Goal: Task Accomplishment & Management: Manage account settings

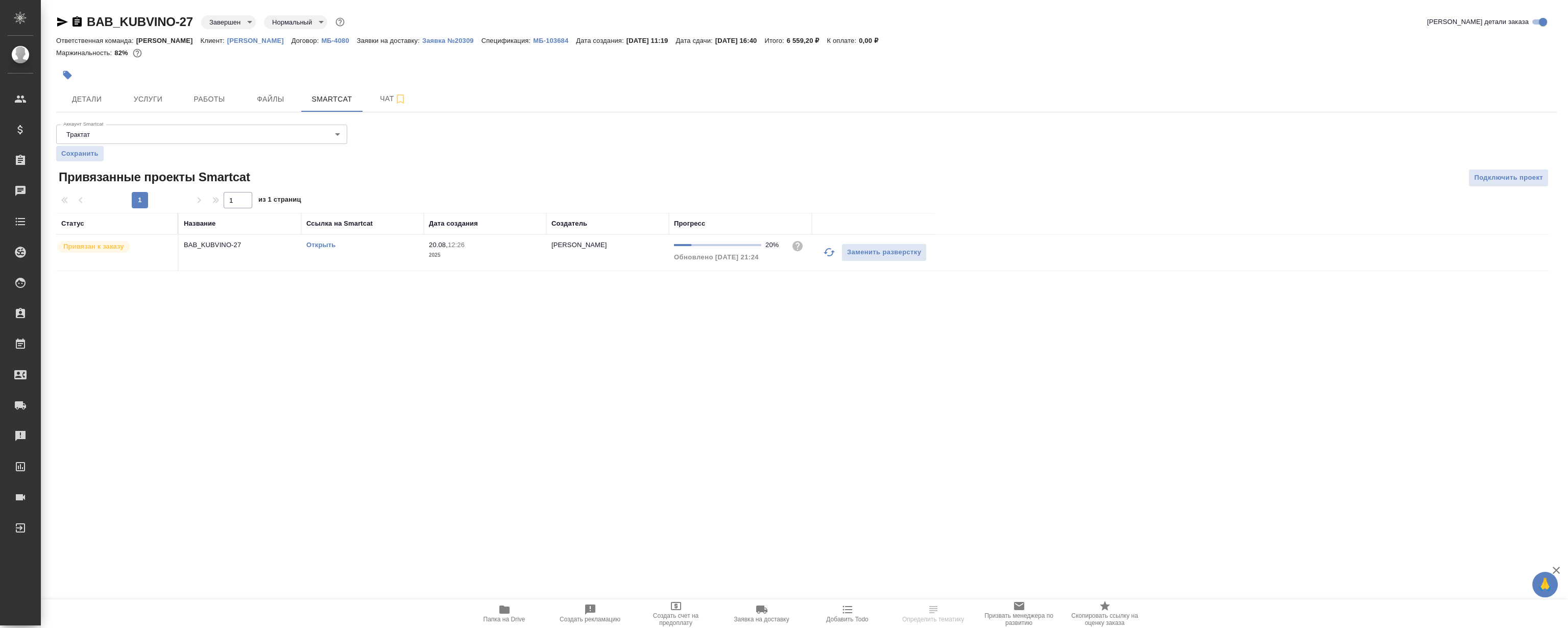
click at [320, 243] on link "Открыть" at bounding box center [321, 245] width 29 height 8
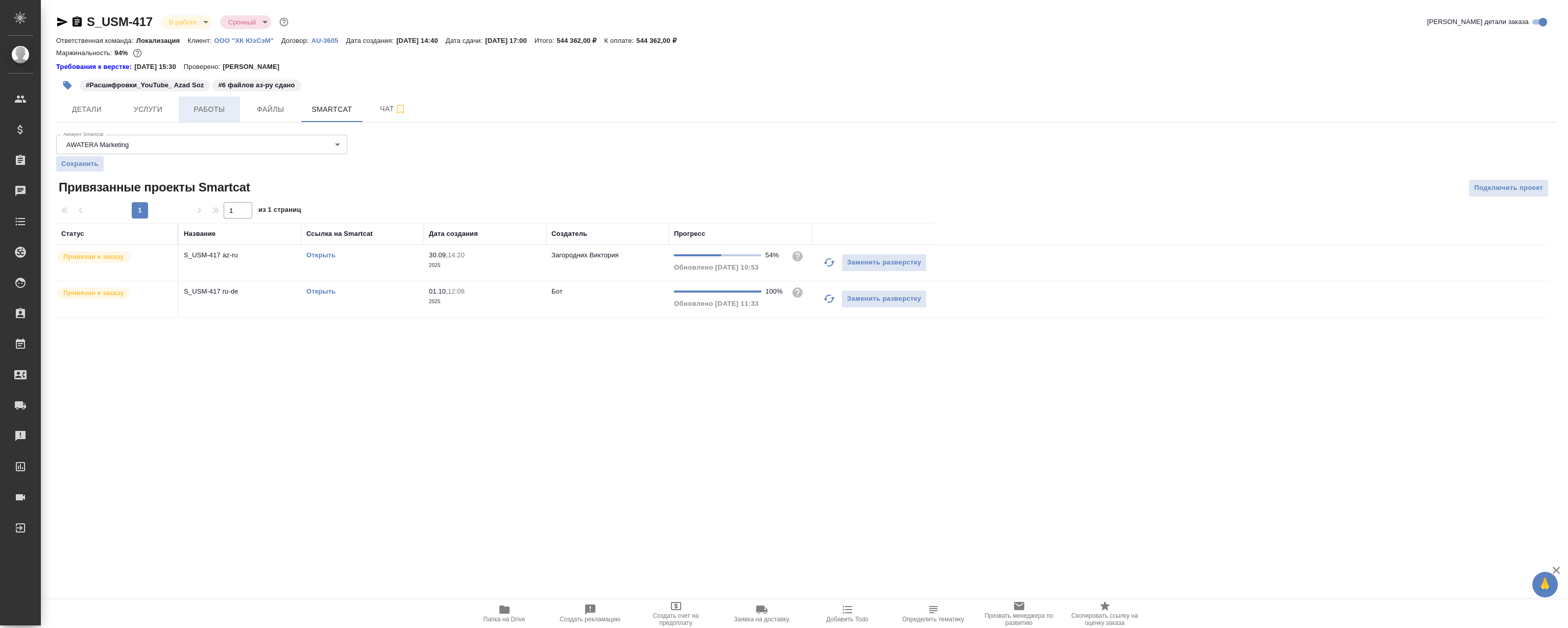
click at [217, 112] on span "Работы" at bounding box center [209, 109] width 49 height 13
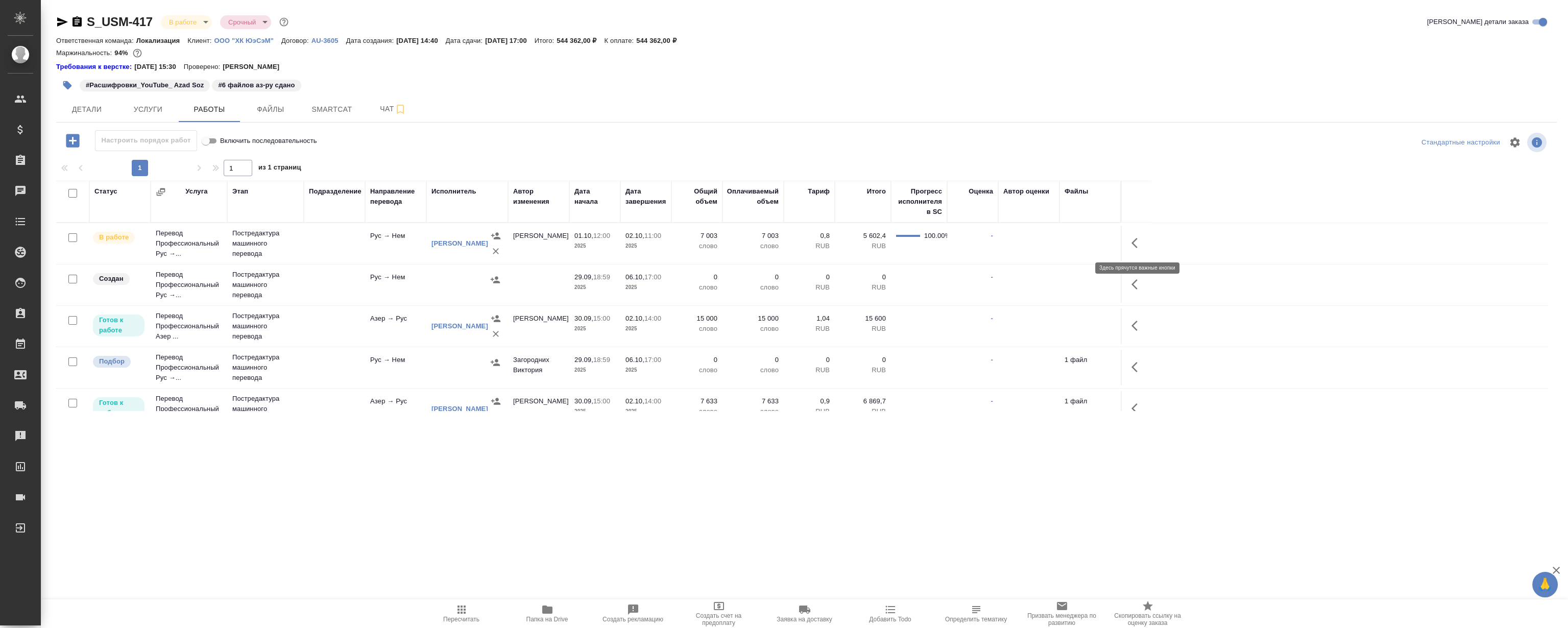
click at [1138, 237] on icon "button" at bounding box center [1138, 243] width 12 height 12
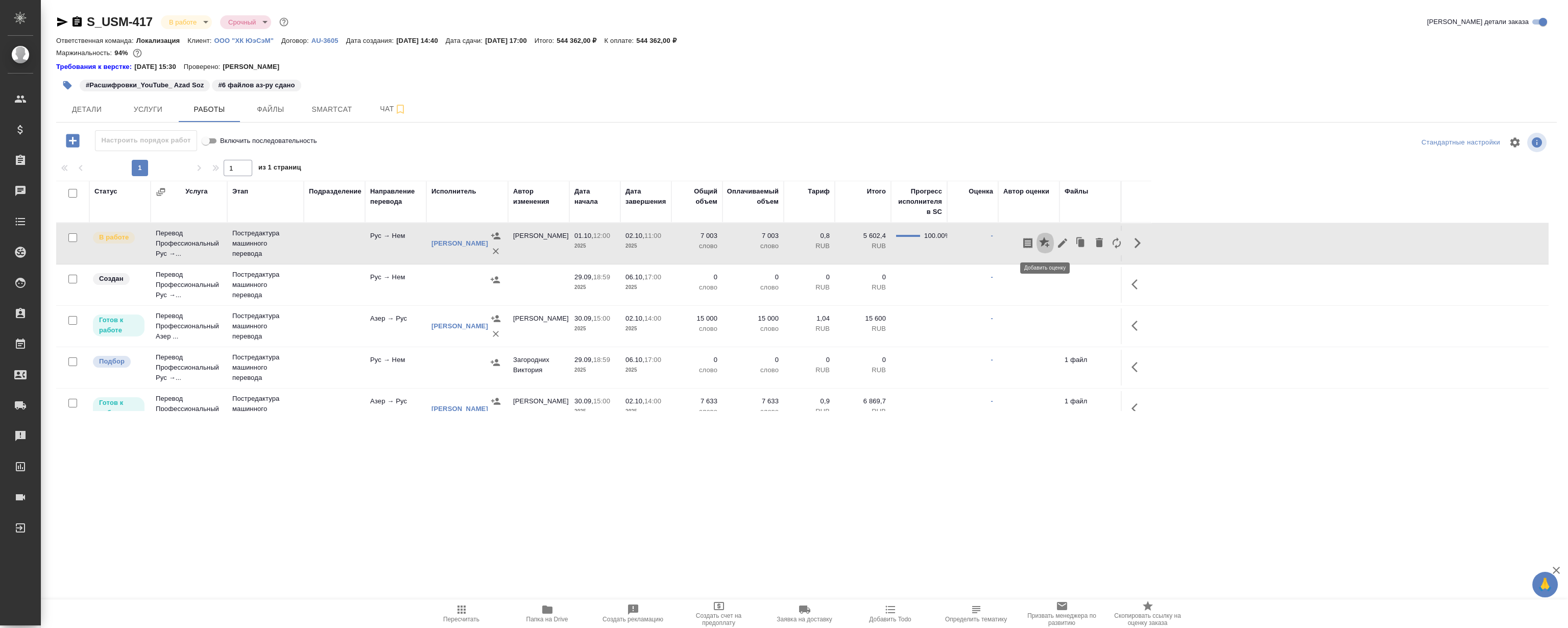
click at [1041, 239] on icon "button" at bounding box center [1045, 243] width 12 height 12
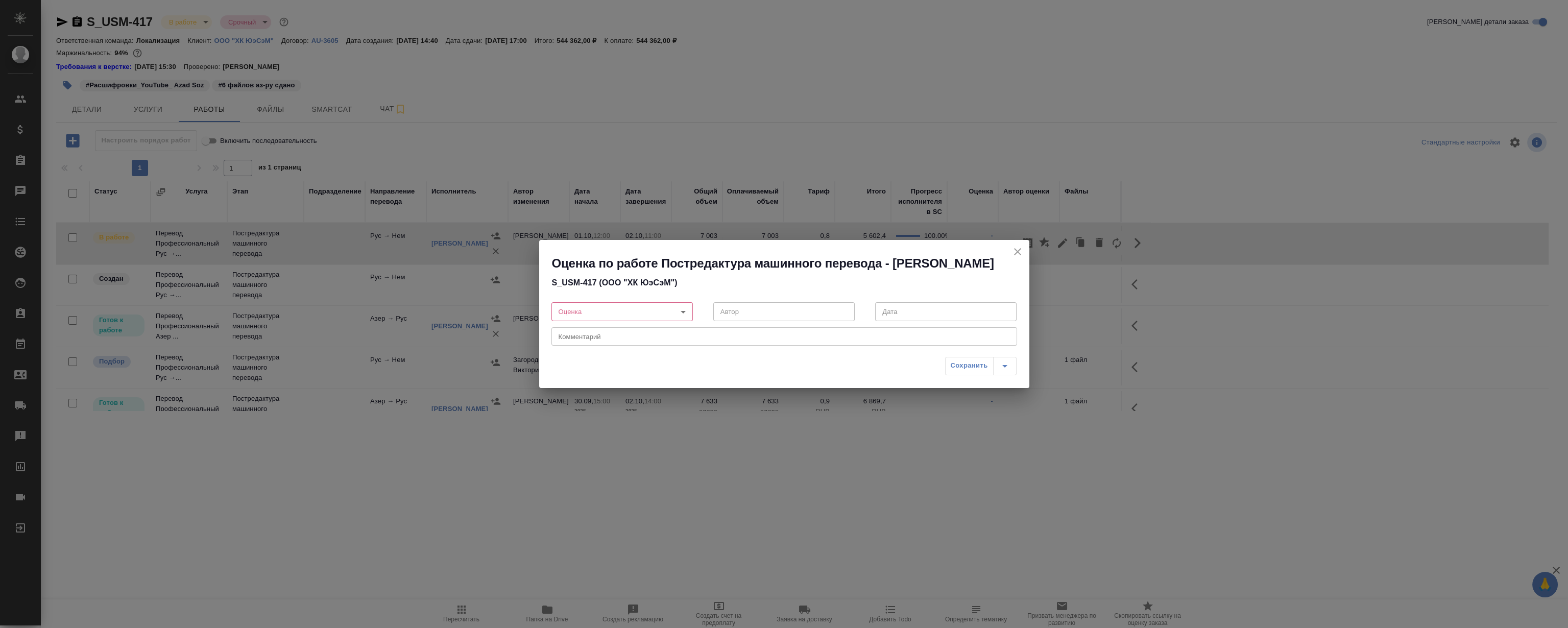
click at [683, 319] on body "🙏 .cls-1 fill:#fff; AWATERA Magerramov Ruslan Клиенты Спецификации Заказы 0 Чат…" at bounding box center [784, 314] width 1568 height 628
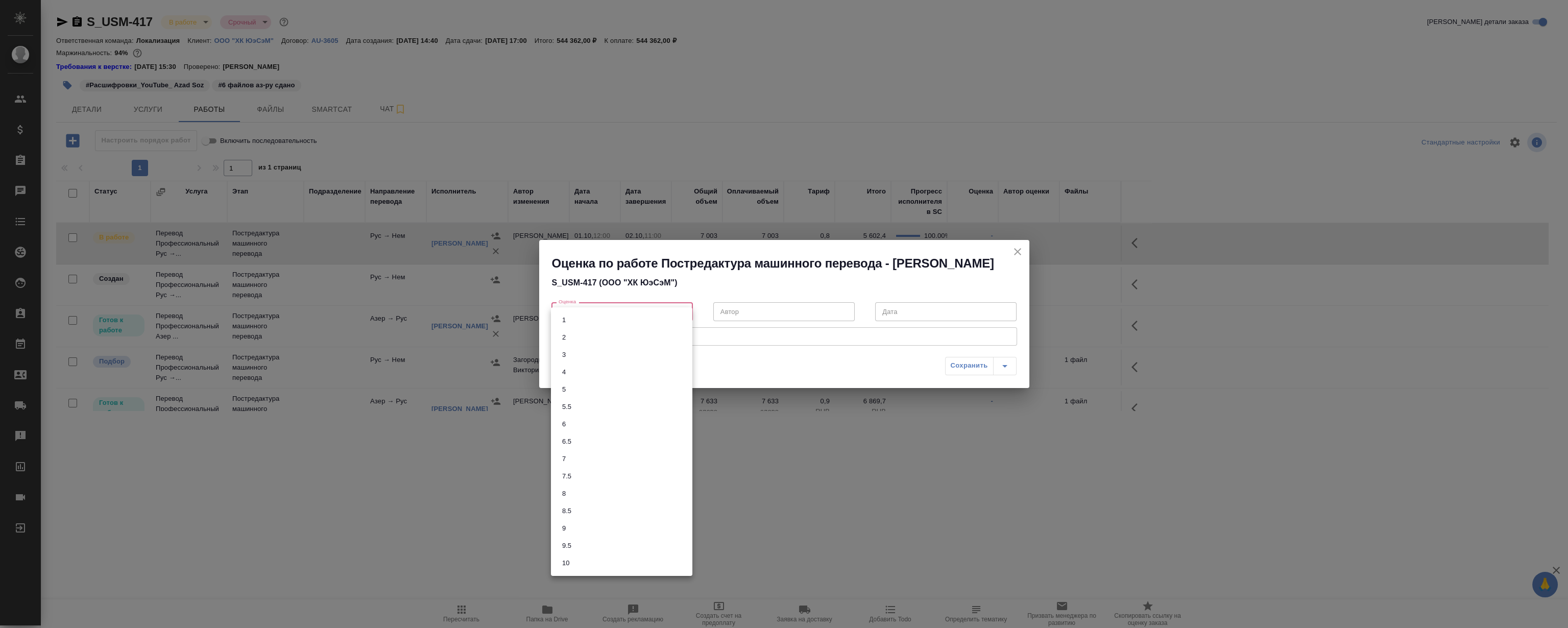
click at [572, 394] on li "5" at bounding box center [621, 389] width 141 height 18
type input "5"
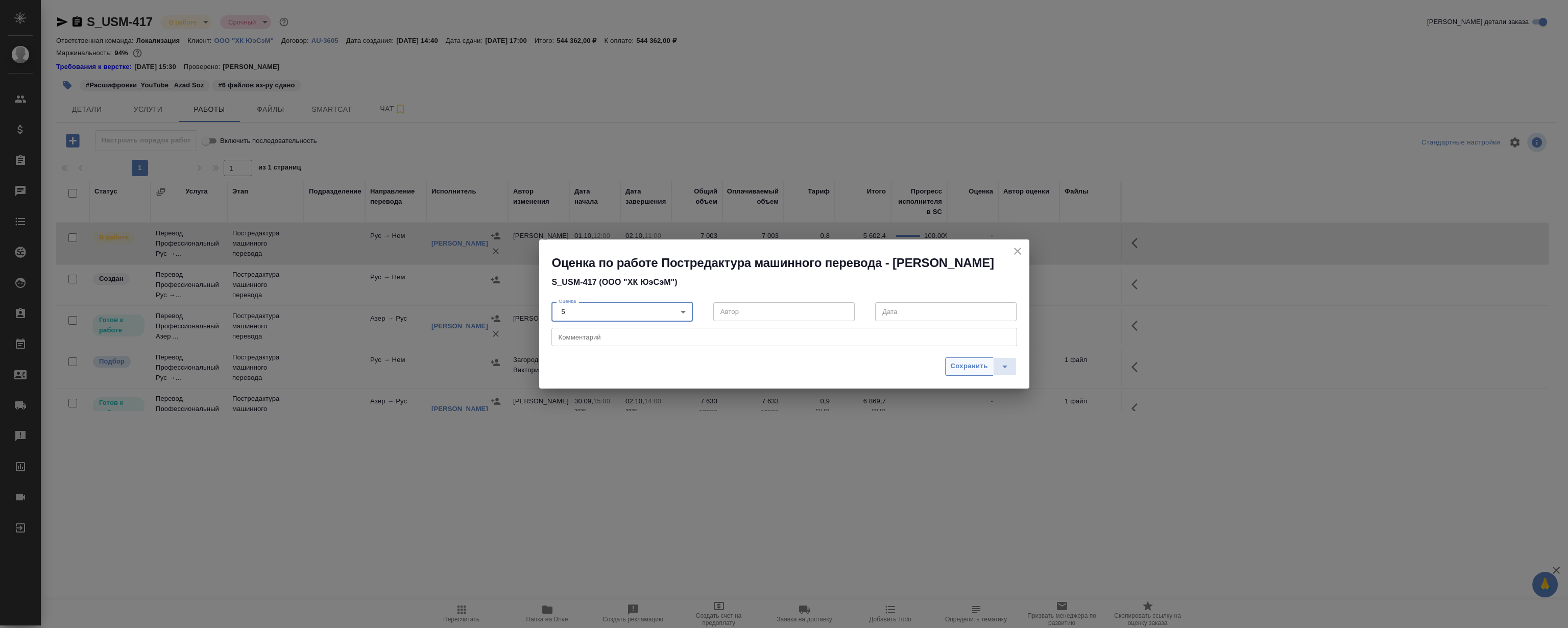
click at [970, 371] on span "Сохранить" at bounding box center [969, 366] width 37 height 12
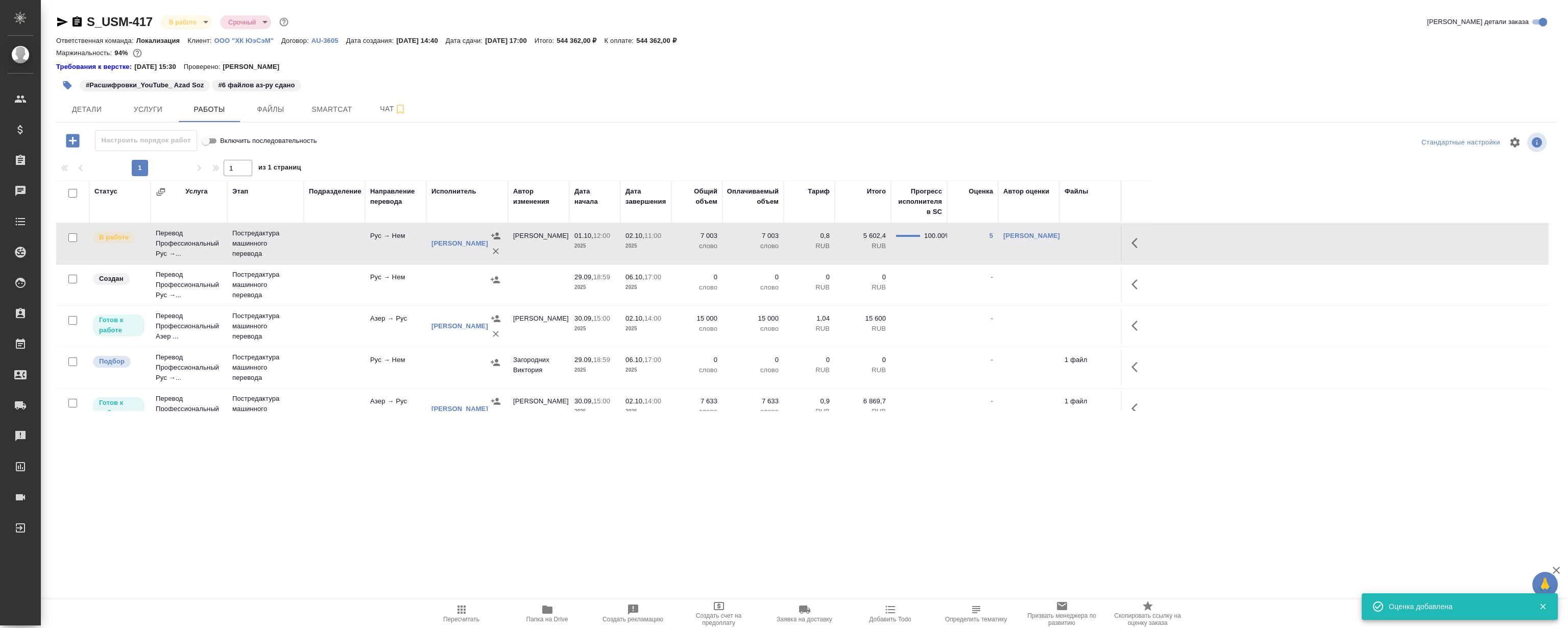
click at [449, 242] on div "Иванов Алексей Владиславович" at bounding box center [460, 243] width 57 height 10
click at [449, 239] on link "Иванов Алексей Владиславович" at bounding box center [460, 243] width 57 height 8
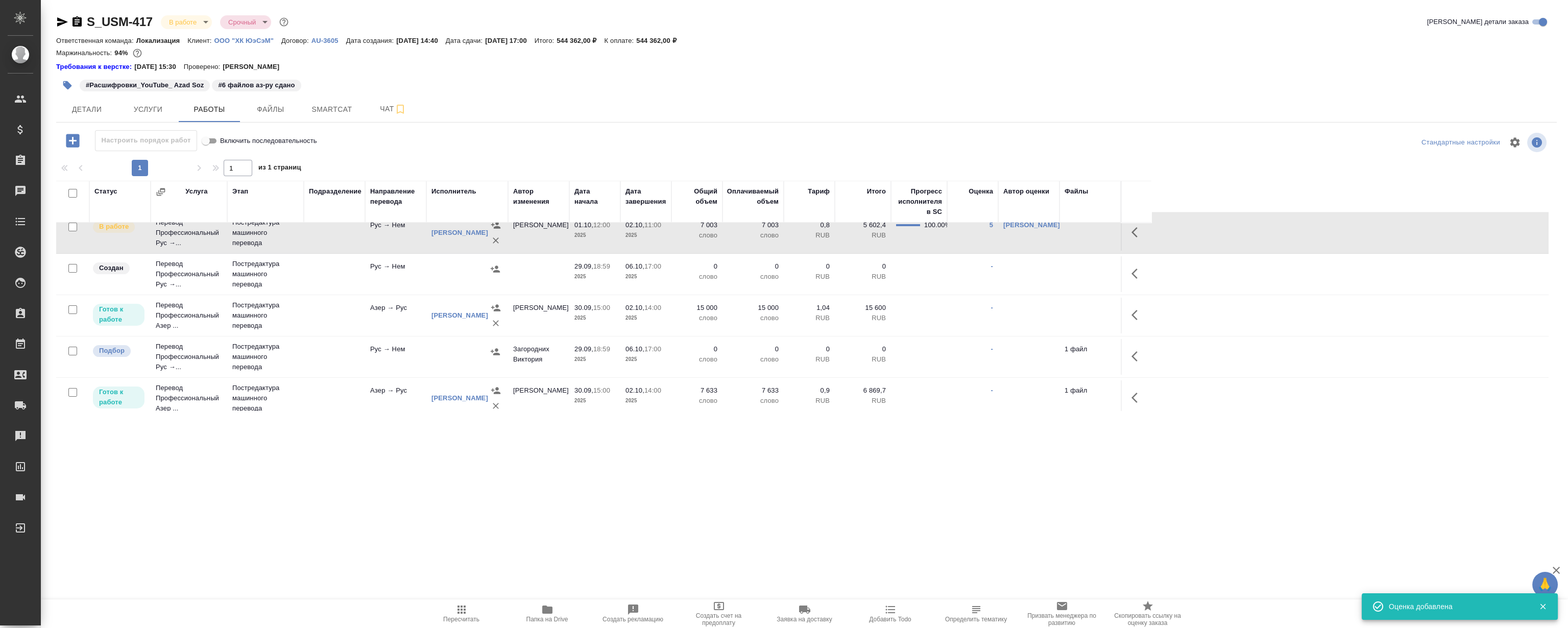
scroll to position [55, 0]
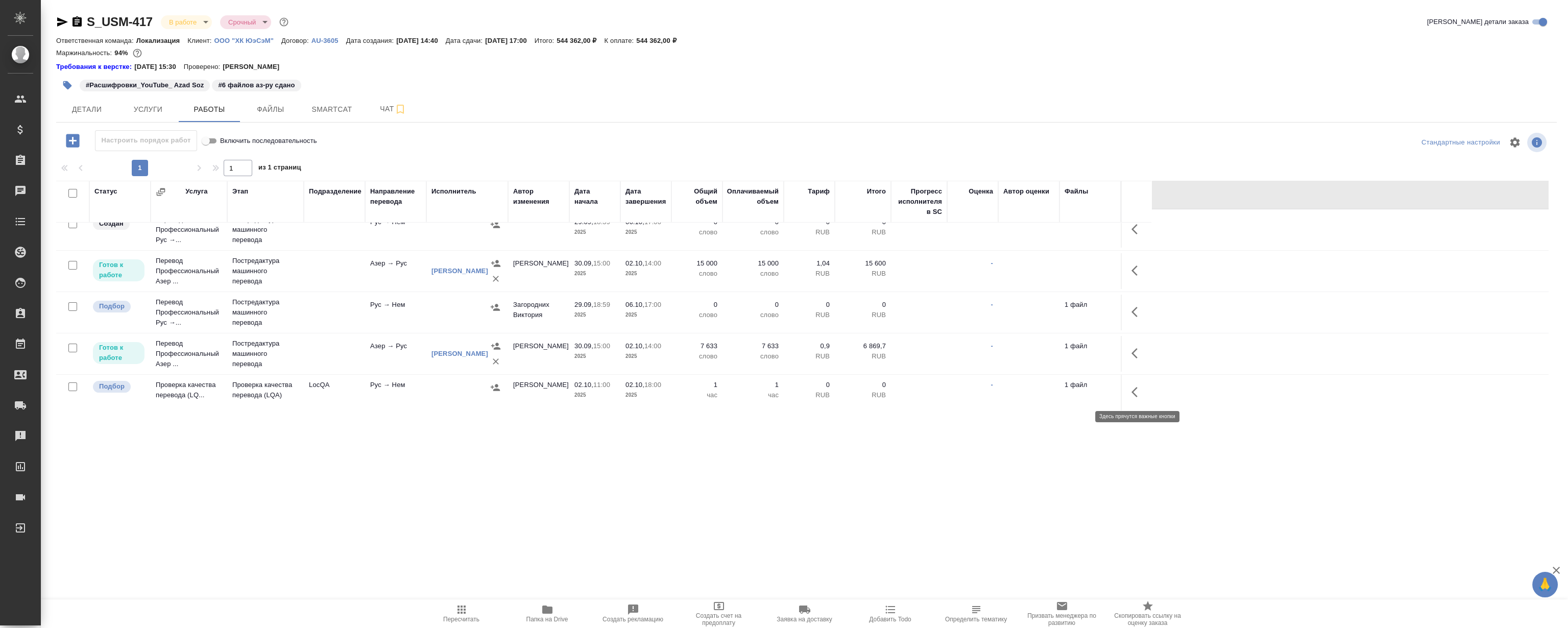
drag, startPoint x: 1135, startPoint y: 386, endPoint x: 1125, endPoint y: 388, distance: 10.2
click at [1135, 386] on icon "button" at bounding box center [1138, 392] width 12 height 12
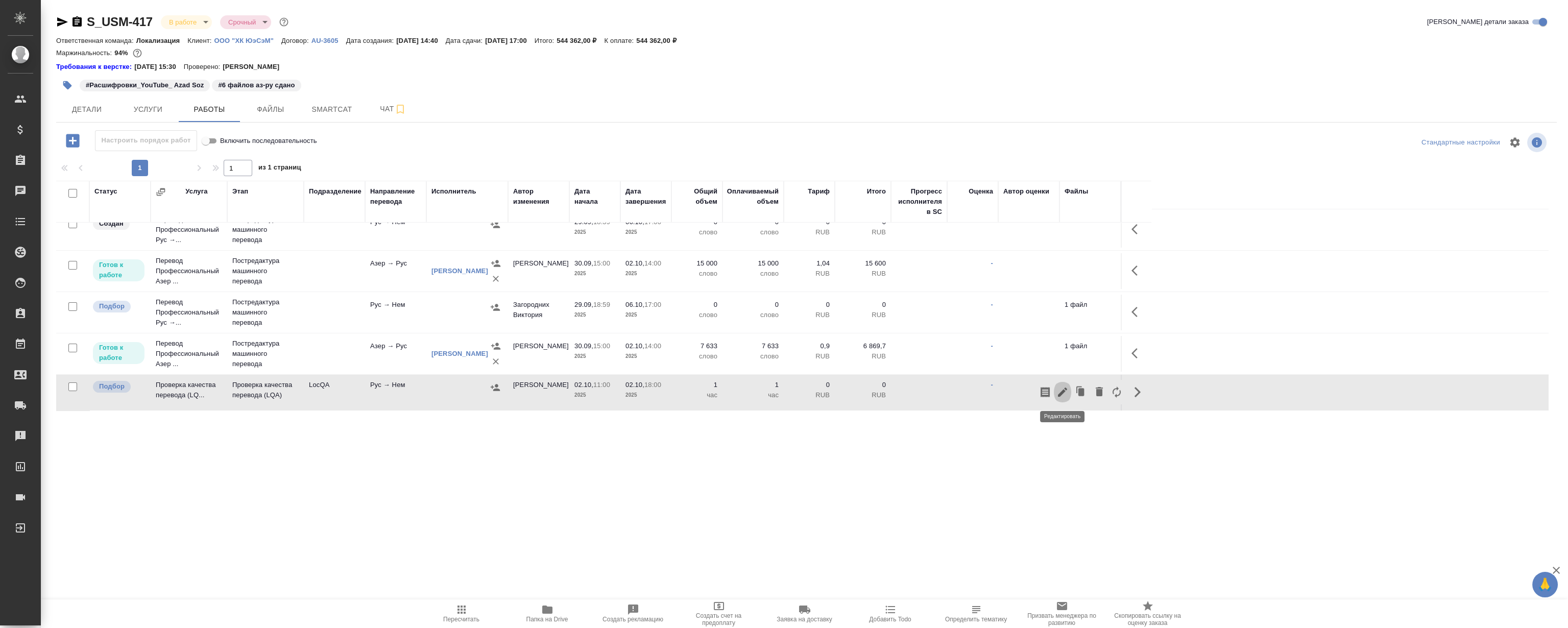
click at [1060, 393] on icon "button" at bounding box center [1062, 392] width 9 height 9
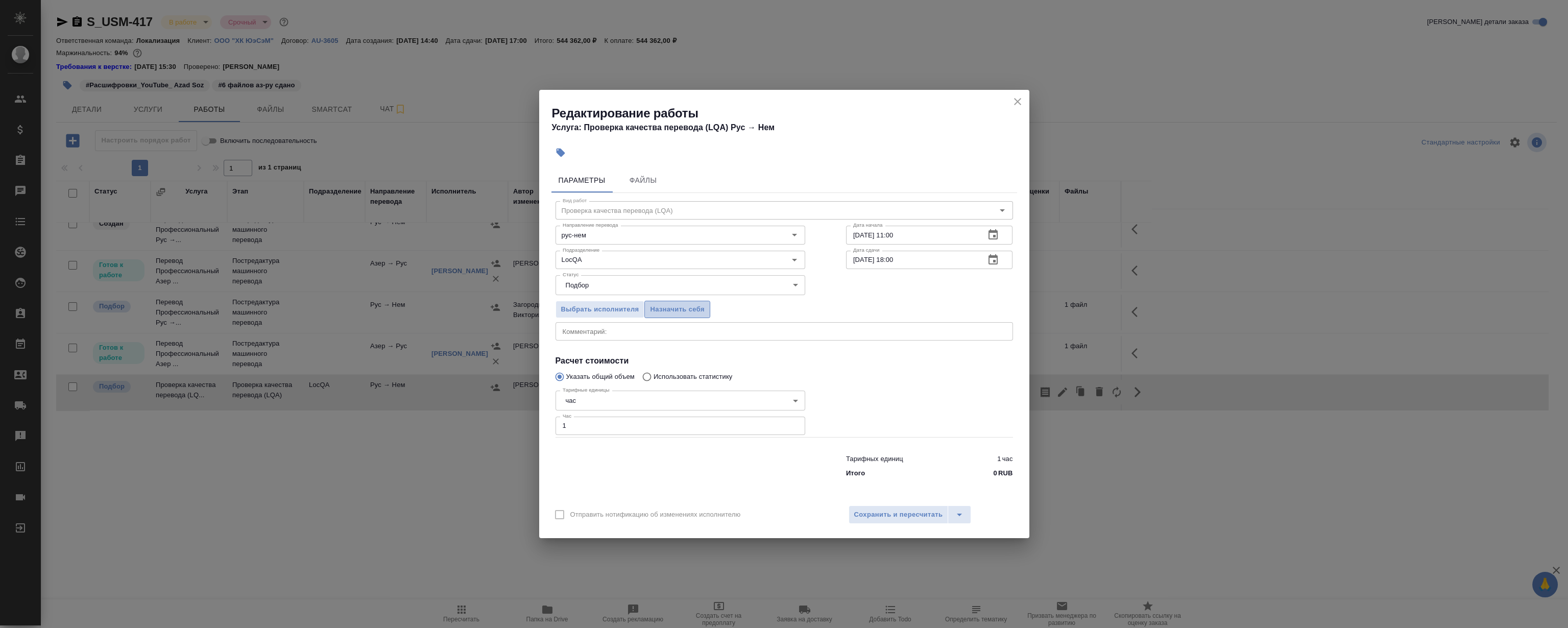
click at [674, 304] on span "Назначить себя" at bounding box center [677, 309] width 54 height 12
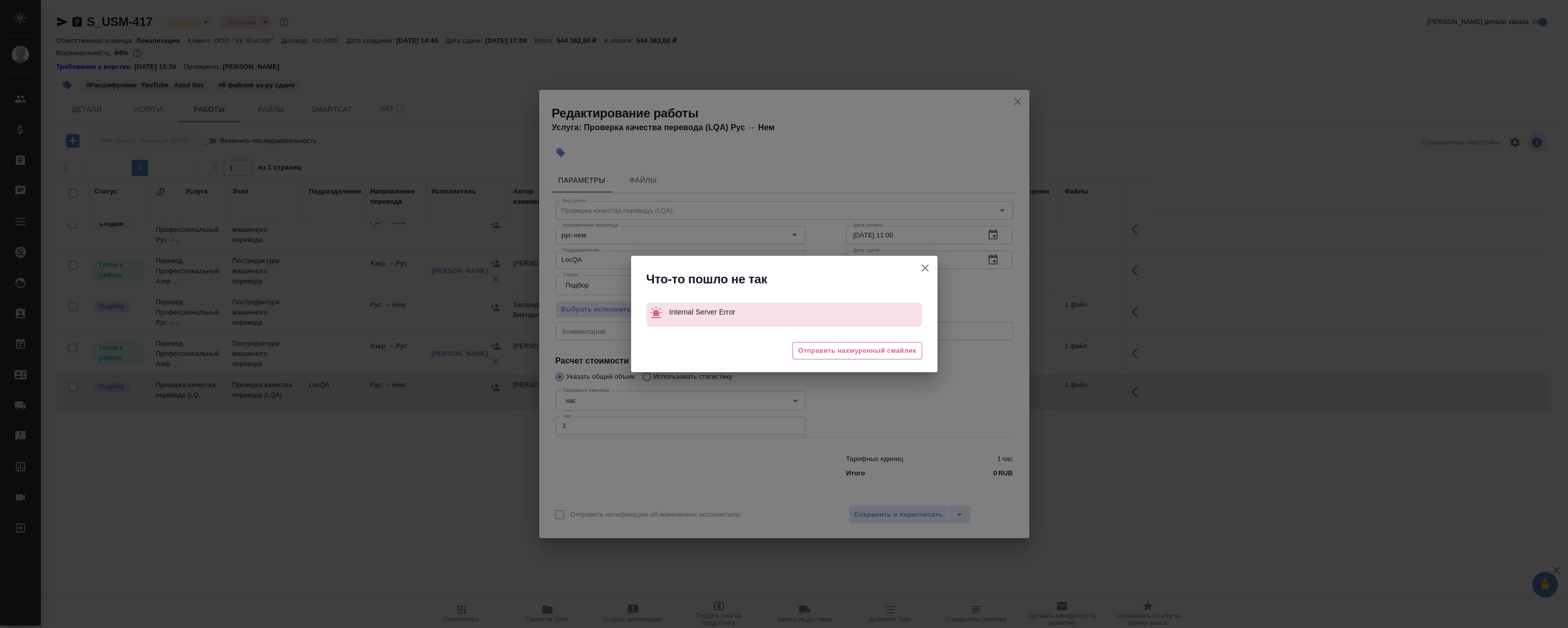
click at [1021, 102] on div "Что-то пошло не так Internal Server Error 🥲 Отправить нахмуренный смайлик" at bounding box center [784, 314] width 1568 height 628
click at [920, 265] on icon "button" at bounding box center [925, 268] width 12 height 12
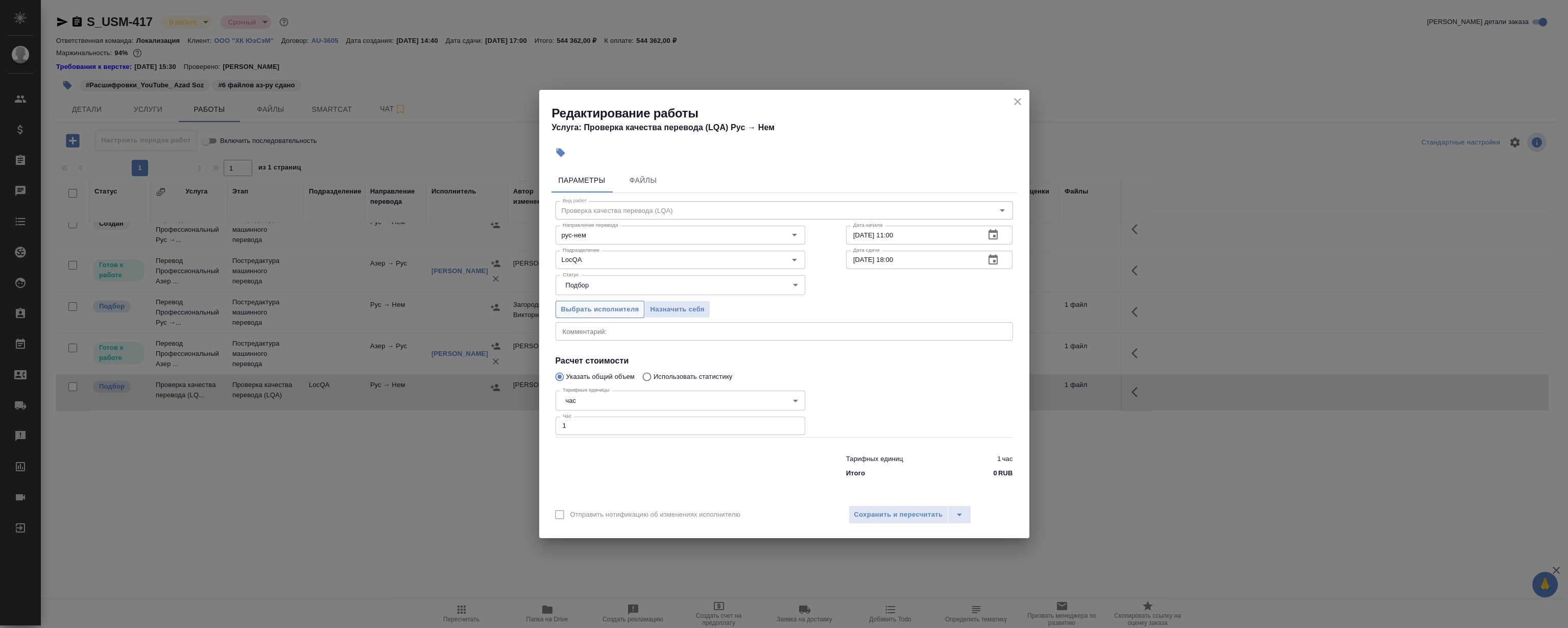
click at [613, 311] on span "Выбрать исполнителя" at bounding box center [600, 309] width 78 height 12
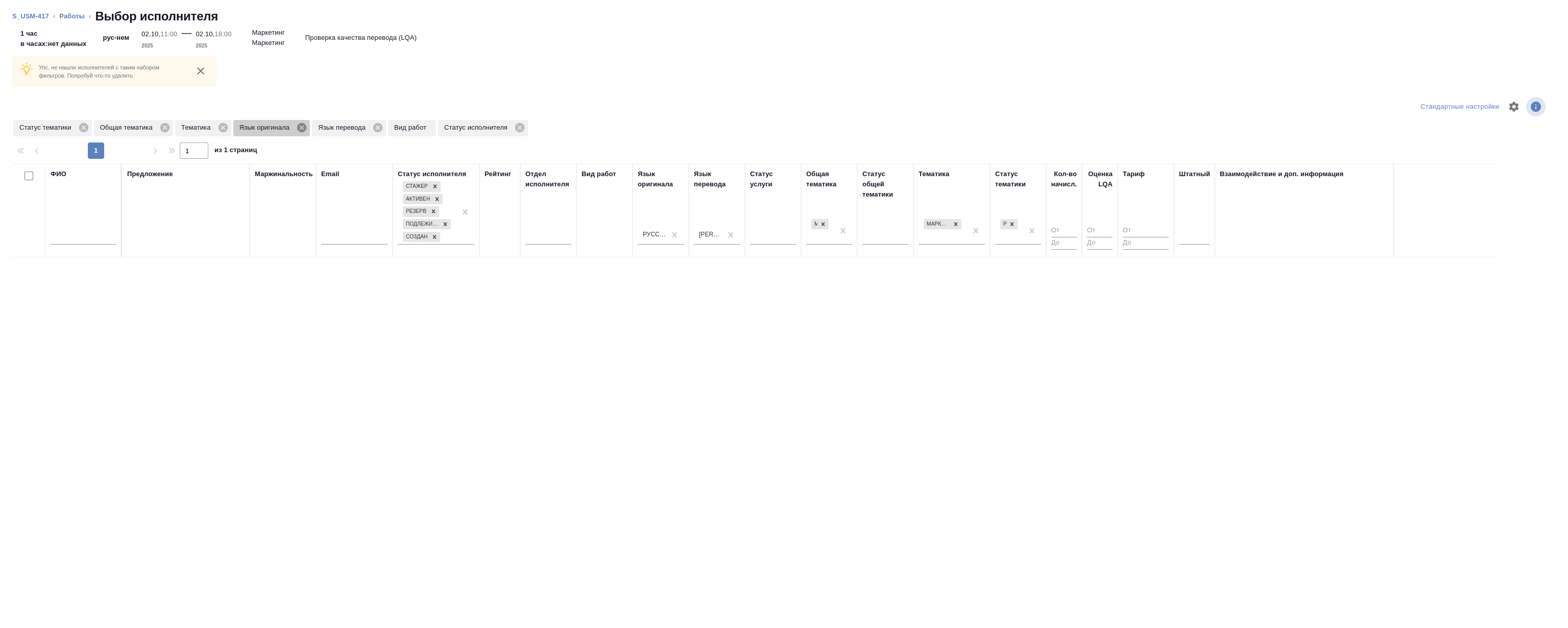
click at [304, 124] on icon at bounding box center [301, 127] width 9 height 9
click at [301, 127] on icon at bounding box center [298, 127] width 9 height 9
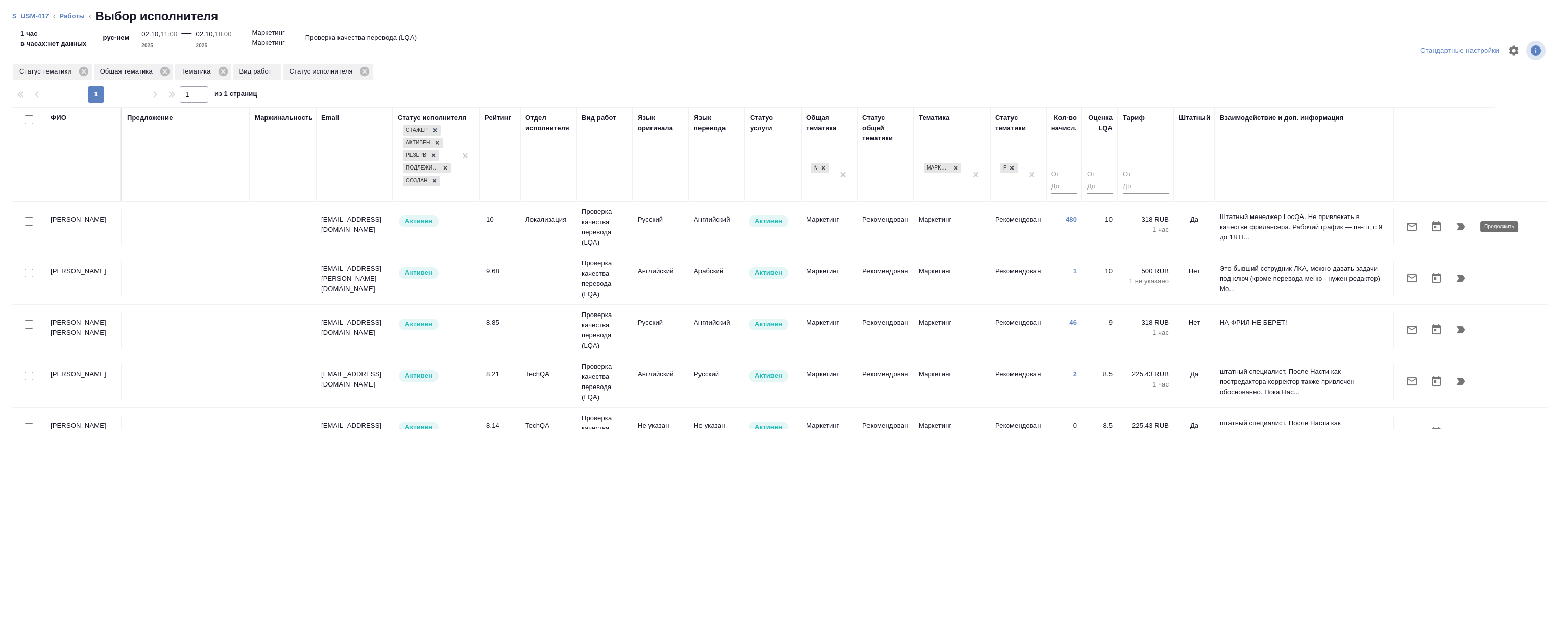
click at [1458, 226] on icon "button" at bounding box center [1461, 226] width 12 height 12
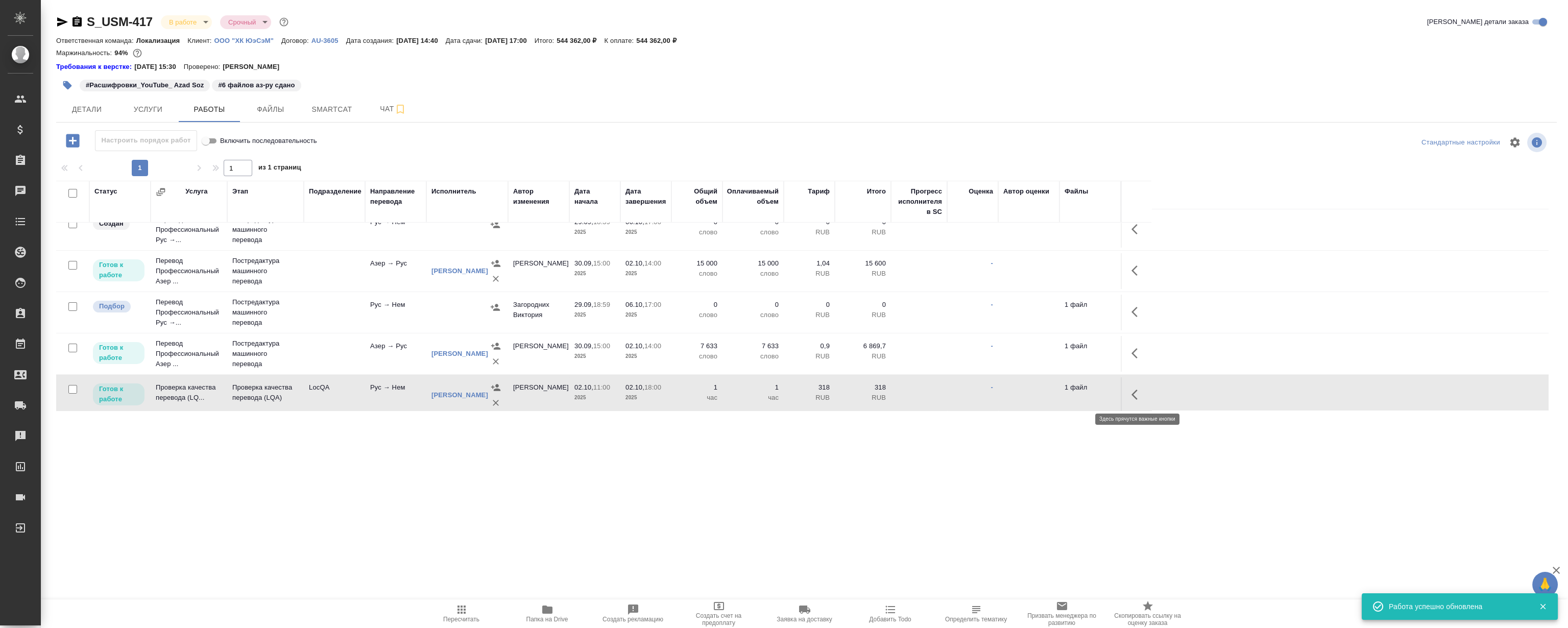
click at [1138, 392] on icon "button" at bounding box center [1138, 394] width 12 height 12
click at [1066, 390] on icon "button" at bounding box center [1062, 394] width 9 height 9
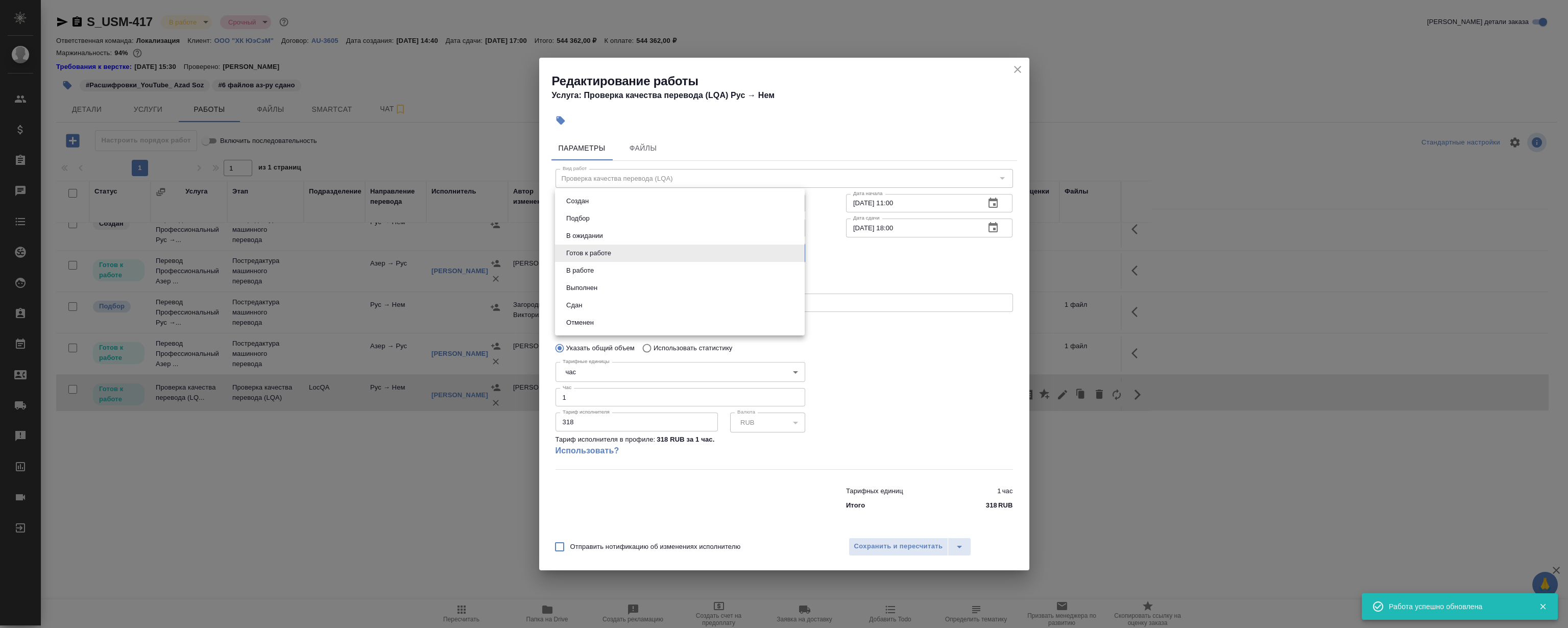
click at [611, 260] on body "🙏 .cls-1 fill:#fff; AWATERA Magerramov Ruslan Клиенты Спецификации Заказы 0 Чат…" at bounding box center [784, 314] width 1568 height 628
click at [618, 304] on li "Сдан" at bounding box center [680, 305] width 250 height 18
type input "closed"
click at [901, 550] on span "Сохранить и пересчитать" at bounding box center [898, 546] width 89 height 12
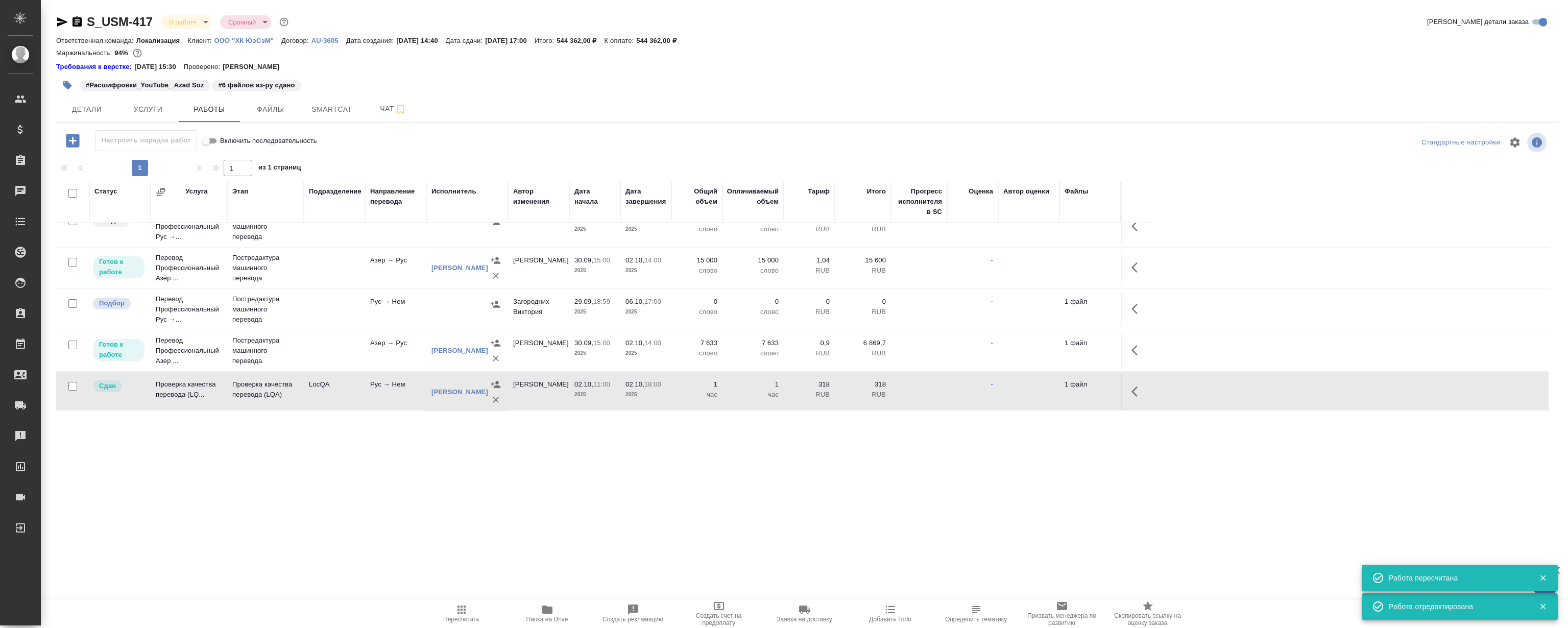
scroll to position [60, 0]
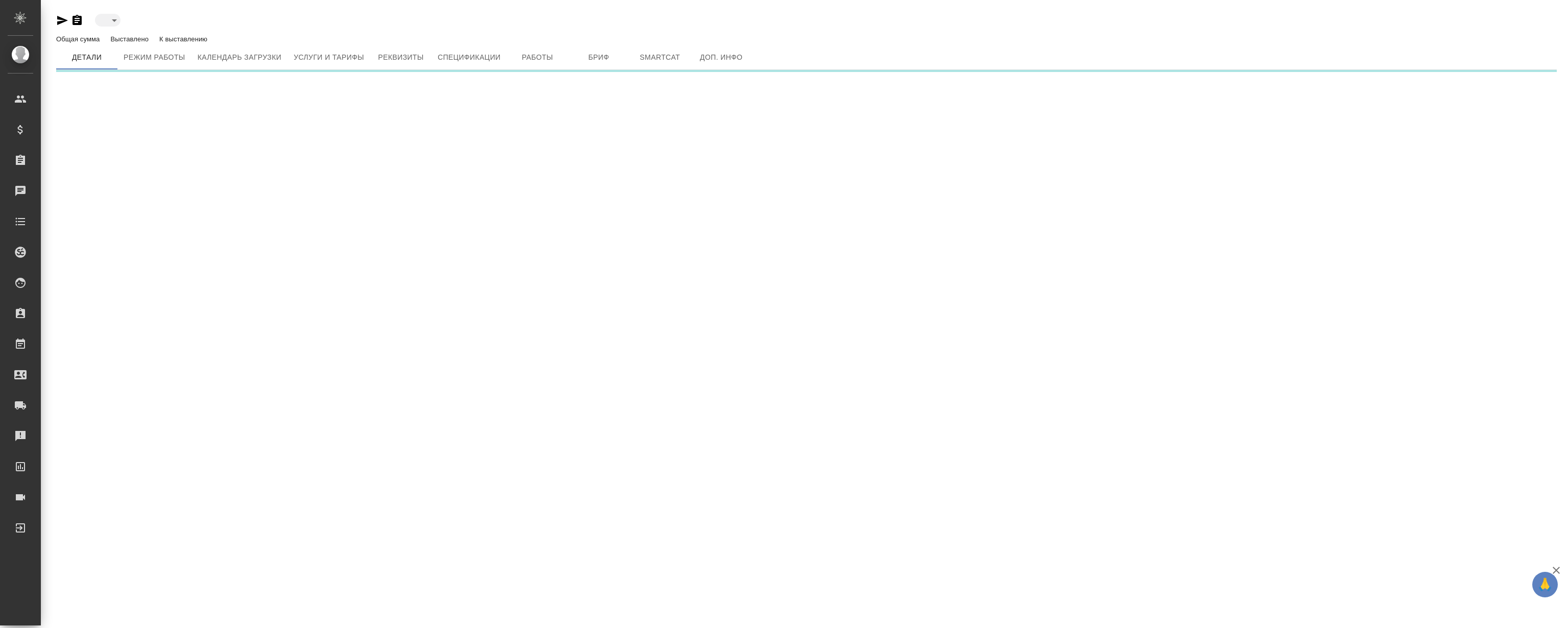
type input "active"
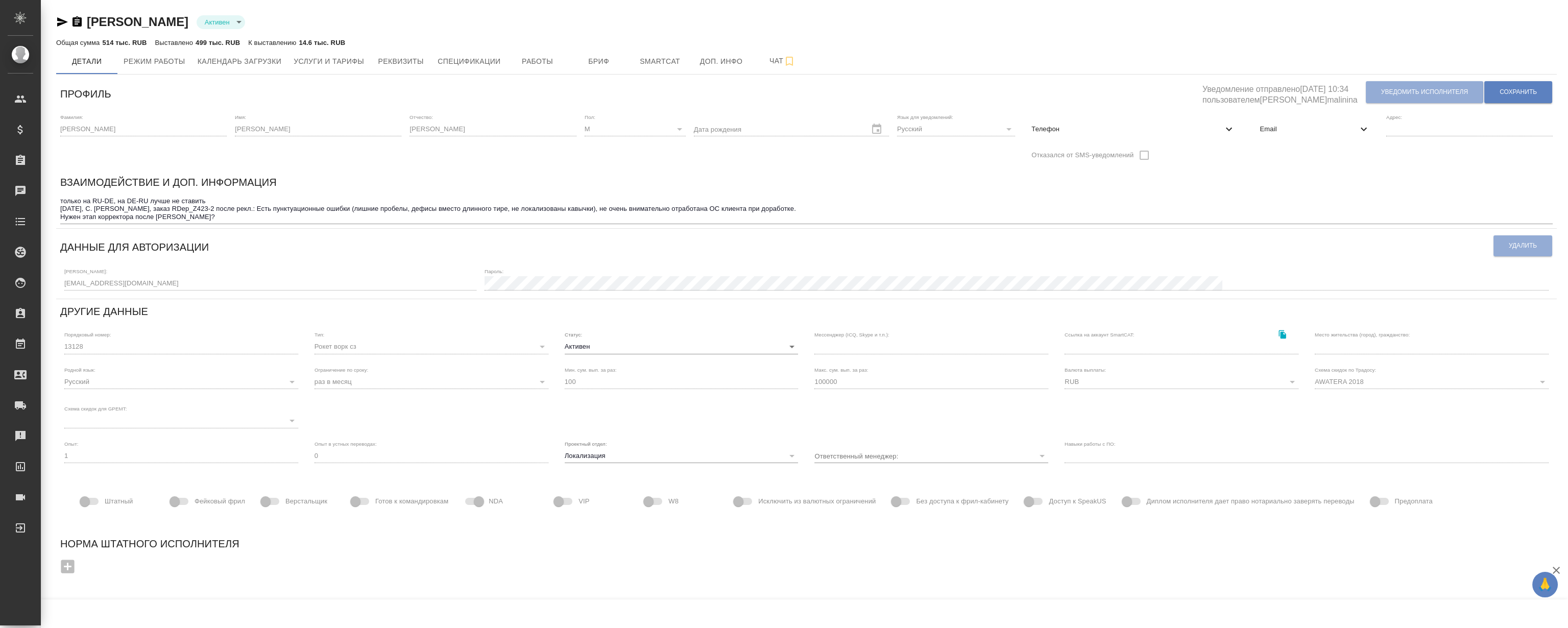
click at [536, 45] on div "Общая сумма 514 тыс. RUB Выставлено 499 тыс. RUB К выставлению 14.6 тыс. RUB" at bounding box center [806, 43] width 1500 height 12
click at [540, 52] on button "Работы" at bounding box center [537, 61] width 61 height 26
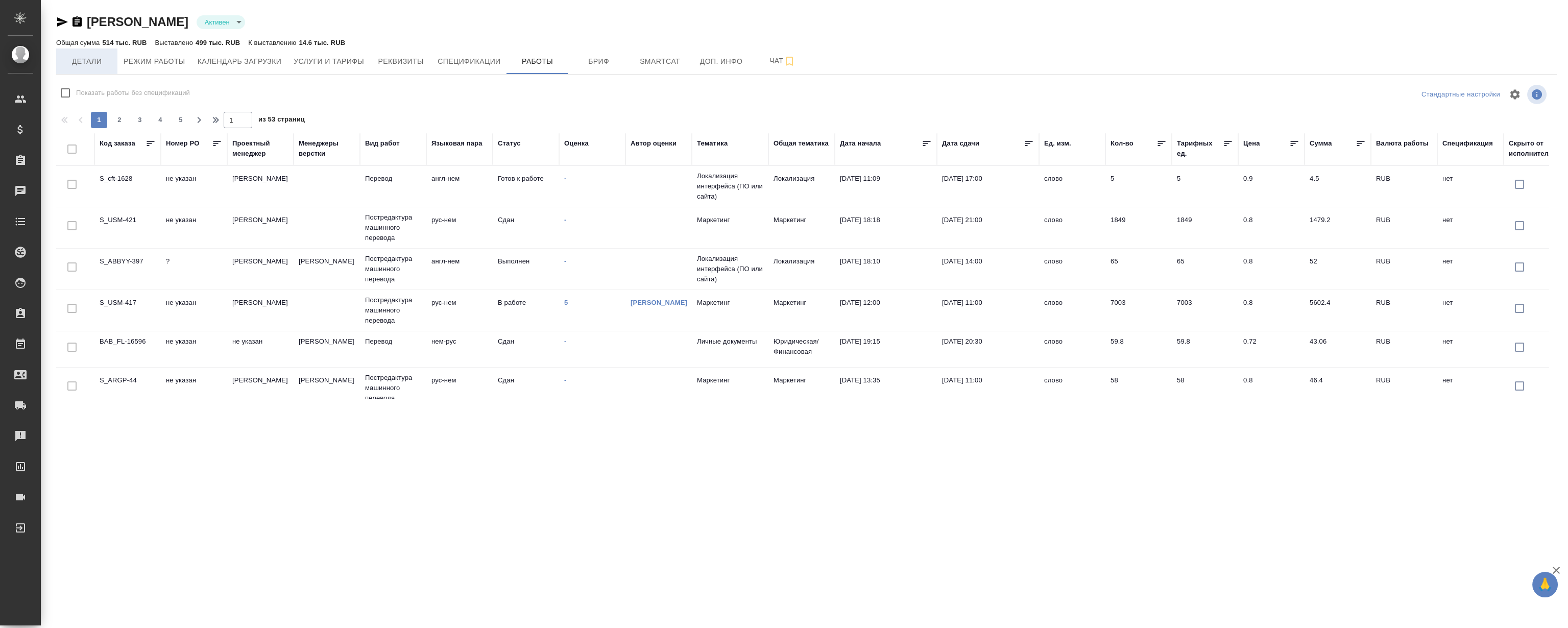
click at [97, 58] on span "Детали" at bounding box center [86, 61] width 49 height 13
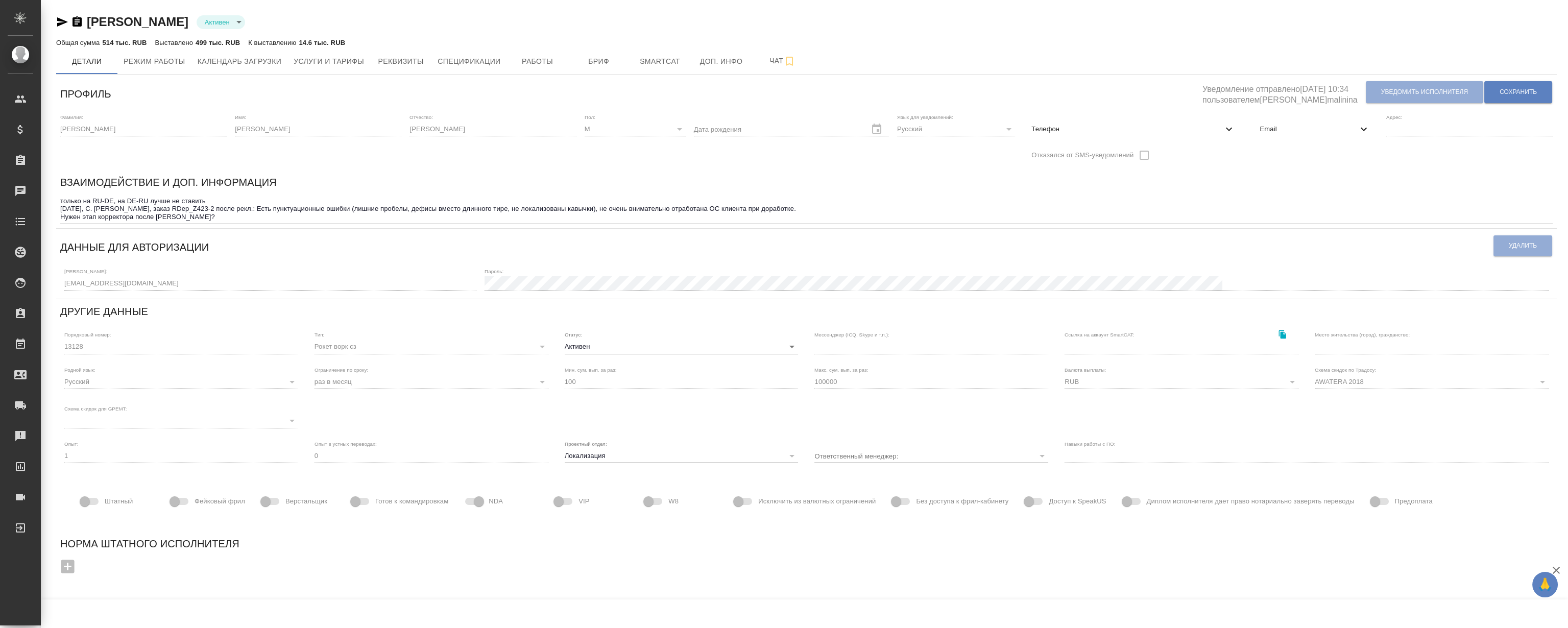
click at [845, 213] on textarea "только на RU-DE, на DE-RU лучше не ставить 29.09.2023, С. Ерохин, заказ RDep_Z4…" at bounding box center [807, 209] width 1493 height 24
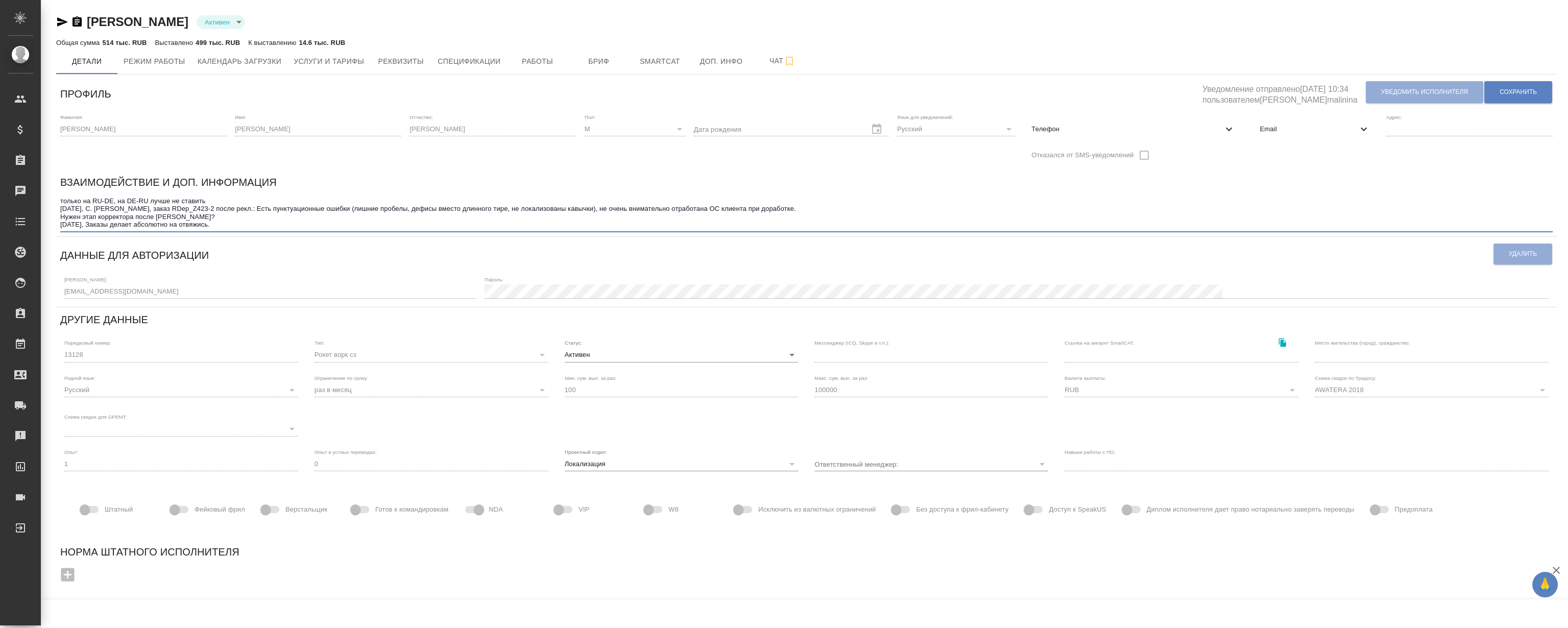
click at [205, 220] on textarea "только на RU-DE, на DE-RU лучше не ставить 29.09.2023, С. Ерохин, заказ RDep_Z4…" at bounding box center [807, 213] width 1493 height 32
click at [239, 220] on textarea "только на RU-DE, на DE-RU лучше не ставить 29.09.2023, С. Ерохин, заказ RDep_Z4…" at bounding box center [807, 213] width 1493 height 32
click at [181, 224] on textarea "только на RU-DE, на DE-RU лучше не ставить 29.09.2023, С. Ерохин, заказ RDep_Z4…" at bounding box center [807, 213] width 1493 height 32
click at [222, 225] on textarea "только на RU-DE, на DE-RU лучше не ставить 29.09.2023, С. Ерохин, заказ RDep_Z4…" at bounding box center [807, 213] width 1493 height 32
click at [242, 223] on textarea "только на RU-DE, на DE-RU лучше не ставить 29.09.2023, С. Ерохин, заказ RDep_Z4…" at bounding box center [807, 213] width 1493 height 32
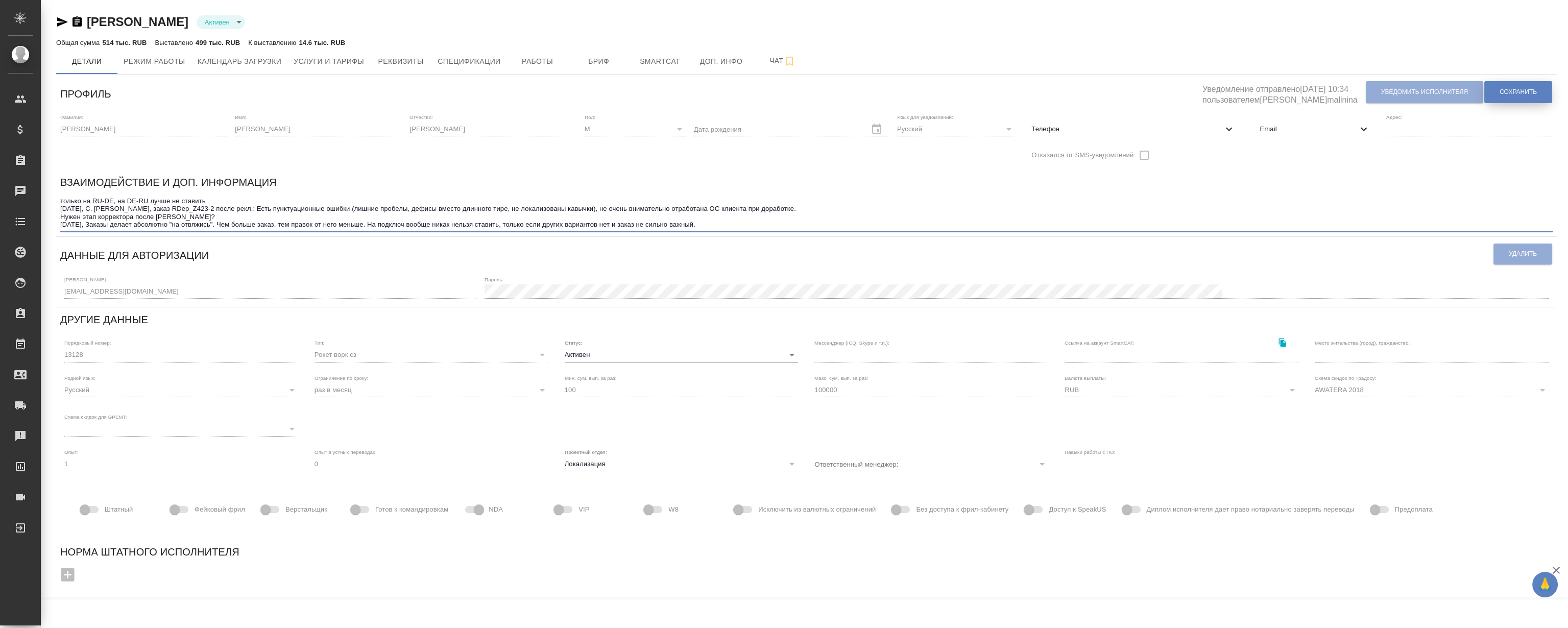
type textarea "только на RU-DE, на DE-RU лучше не ставить 29.09.2023, С. Ерохин, заказ RDep_Z4…"
click at [1516, 97] on button "Сохранить" at bounding box center [1518, 92] width 68 height 22
click at [317, 215] on textarea "только на RU-DE, на DE-RU лучше не ставить 29.09.2023, С. Ерохин, заказ RDep_Z4…" at bounding box center [807, 213] width 1493 height 32
click at [528, 57] on span "Работы" at bounding box center [537, 61] width 49 height 13
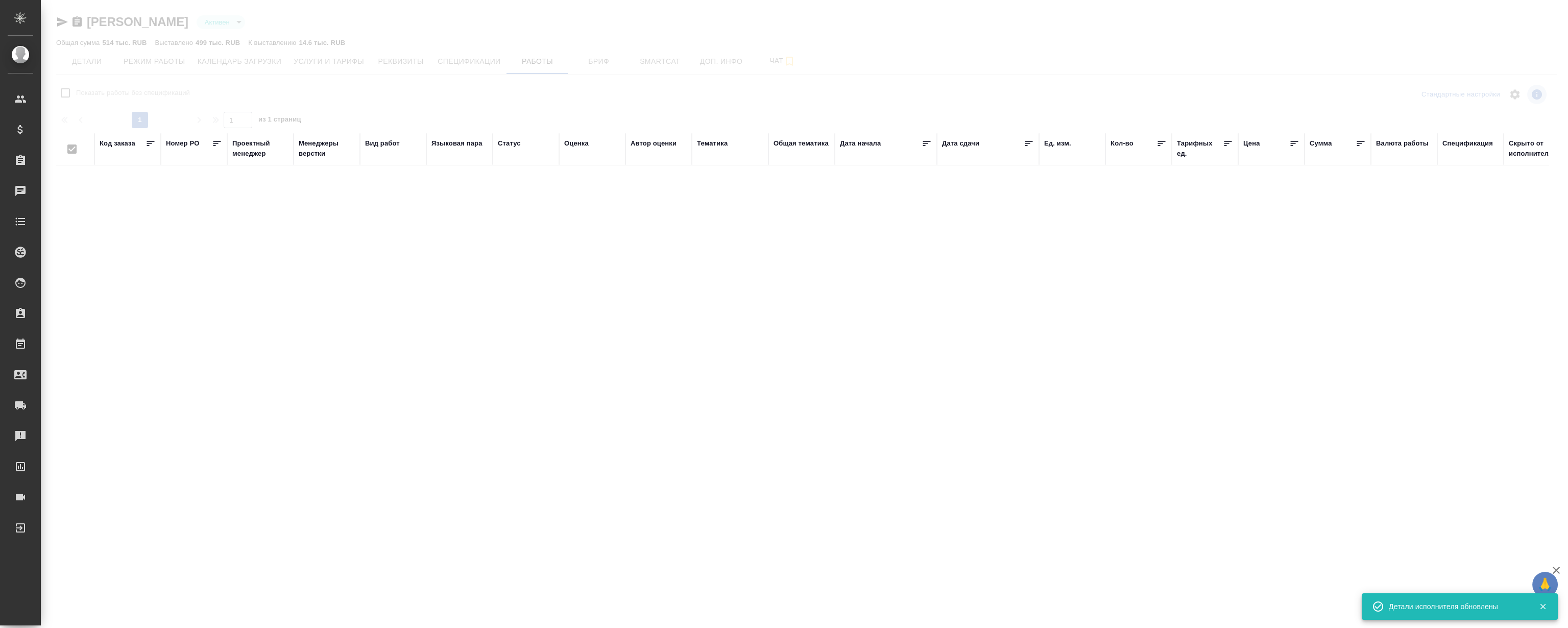
checkbox input "false"
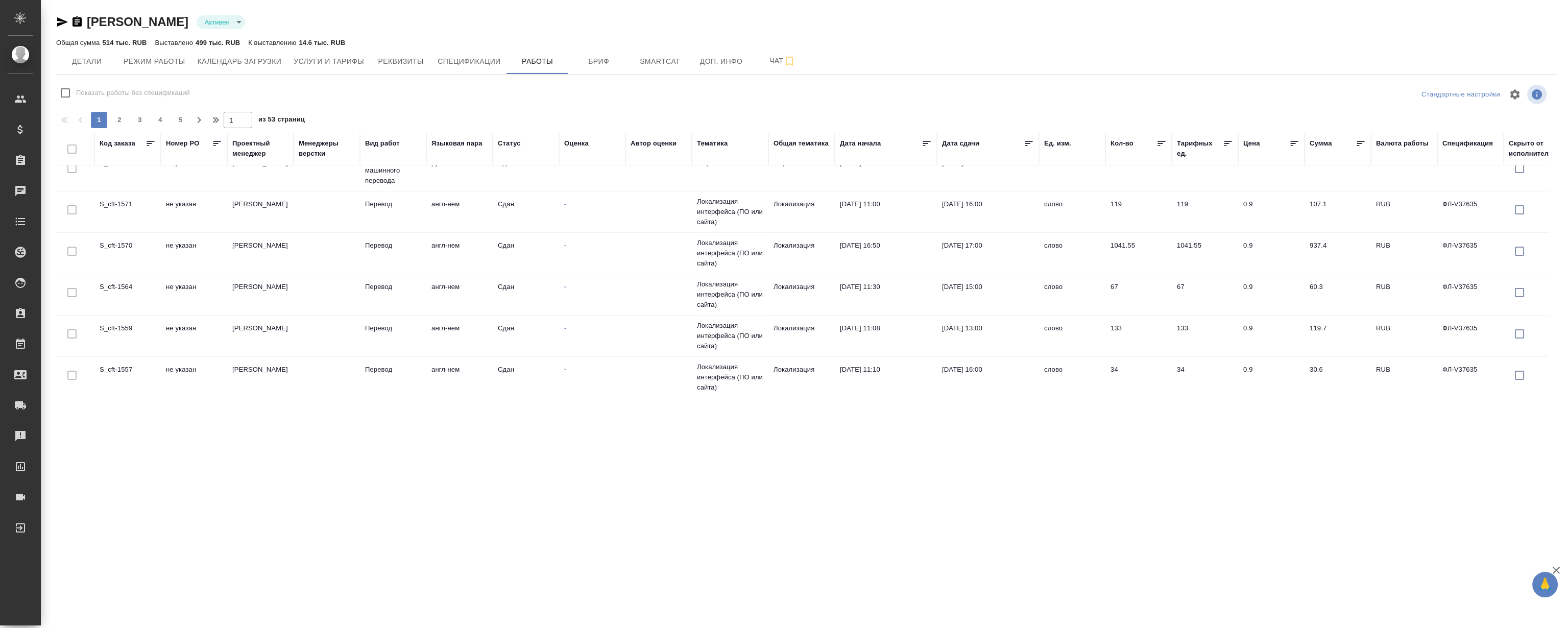
scroll to position [801, 0]
